Goal: Information Seeking & Learning: Find specific page/section

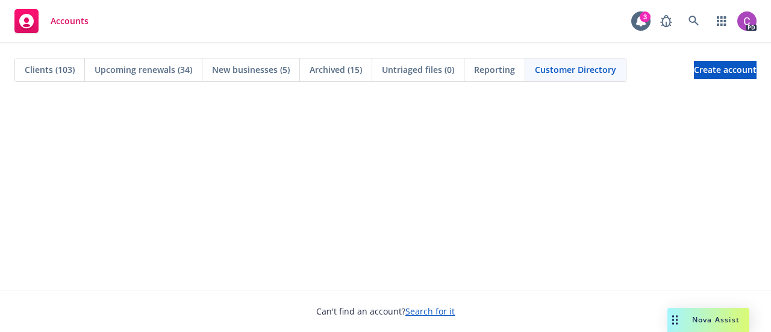
click at [54, 62] on div "Clients (103)" at bounding box center [50, 69] width 70 height 23
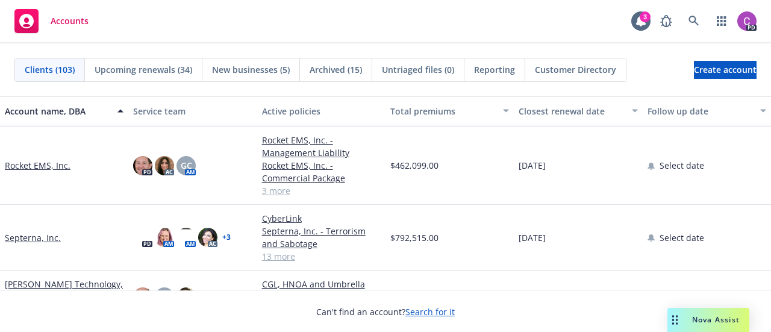
scroll to position [4146, 0]
click at [26, 172] on link "Rocket EMS, Inc." at bounding box center [38, 165] width 66 height 13
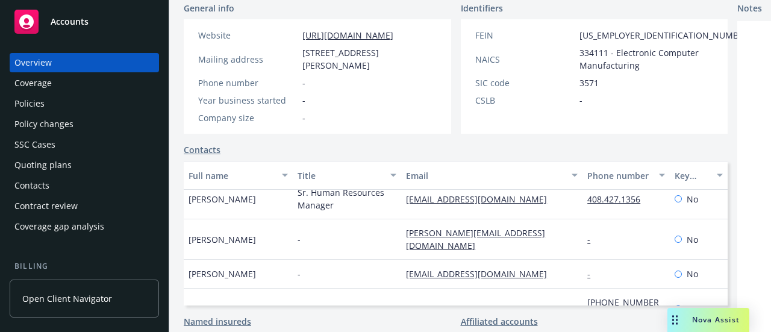
scroll to position [319, 0]
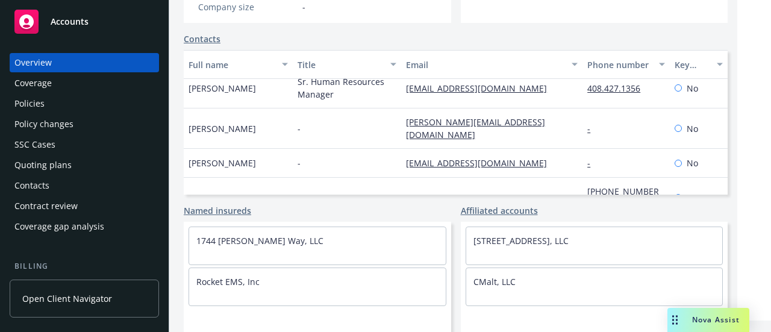
click at [48, 99] on div "Policies" at bounding box center [84, 103] width 140 height 19
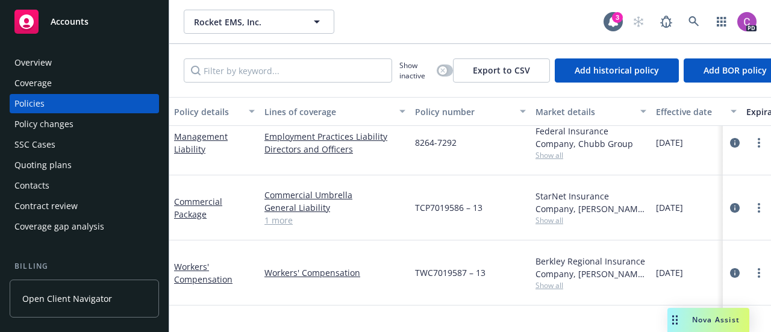
scroll to position [6, 0]
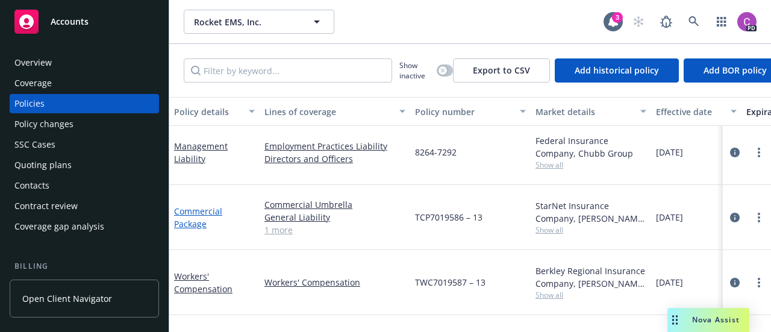
click at [183, 205] on link "Commercial Package" at bounding box center [198, 217] width 48 height 24
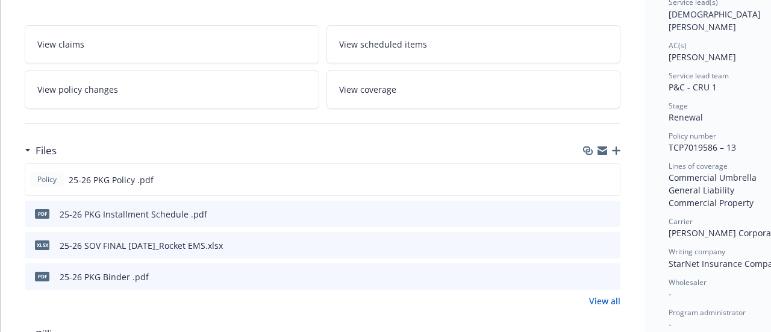
scroll to position [194, 0]
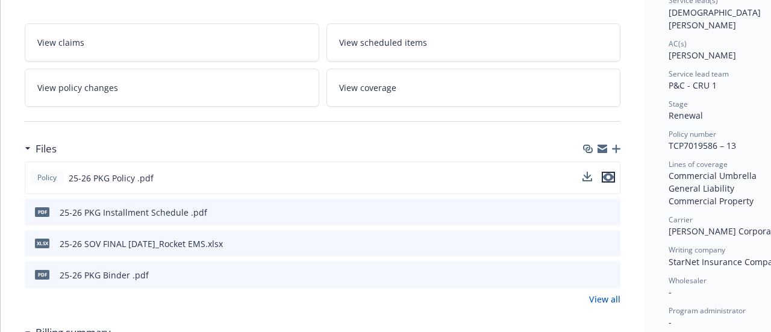
click at [610, 173] on icon "preview file" at bounding box center [608, 177] width 11 height 8
